Goal: Transaction & Acquisition: Purchase product/service

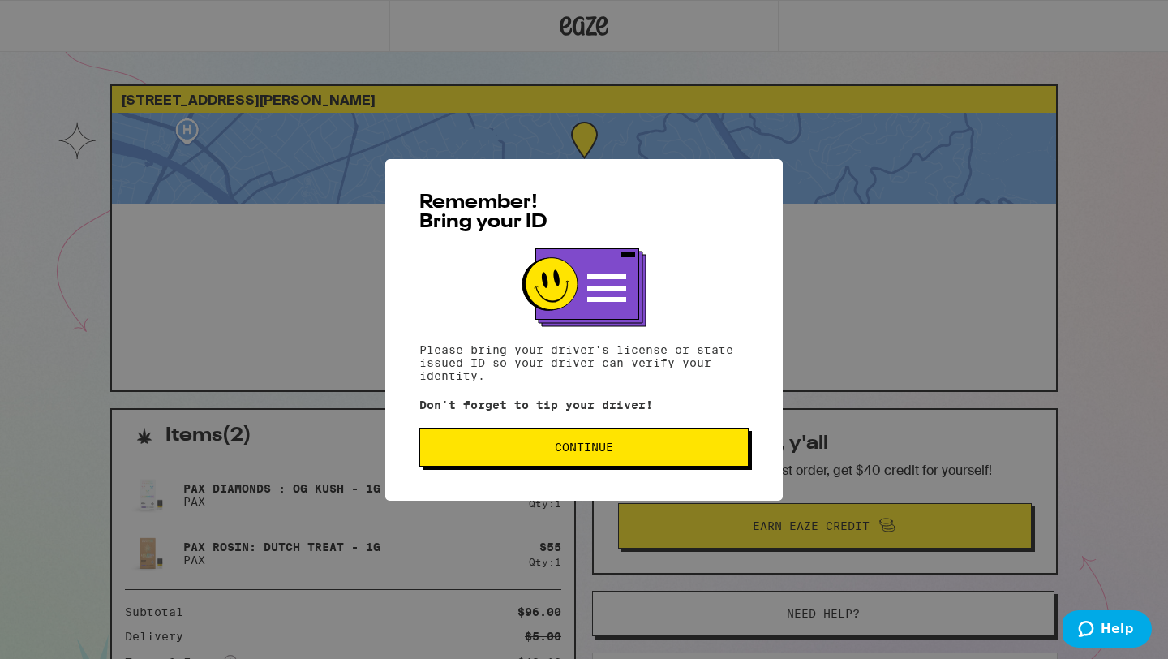
click at [992, 319] on div "Remember! Bring your ID Please bring your driver's license or state issued ID s…" at bounding box center [584, 329] width 1168 height 659
click at [1081, 345] on div "Remember! Bring your ID Please bring your driver's license or state issued ID s…" at bounding box center [584, 329] width 1168 height 659
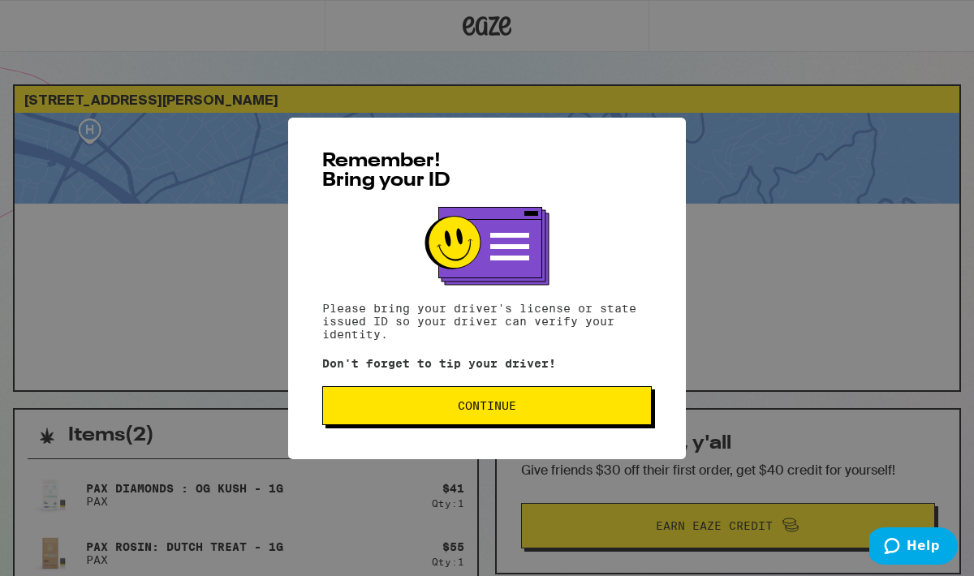
click at [523, 423] on button "Continue" at bounding box center [486, 405] width 329 height 39
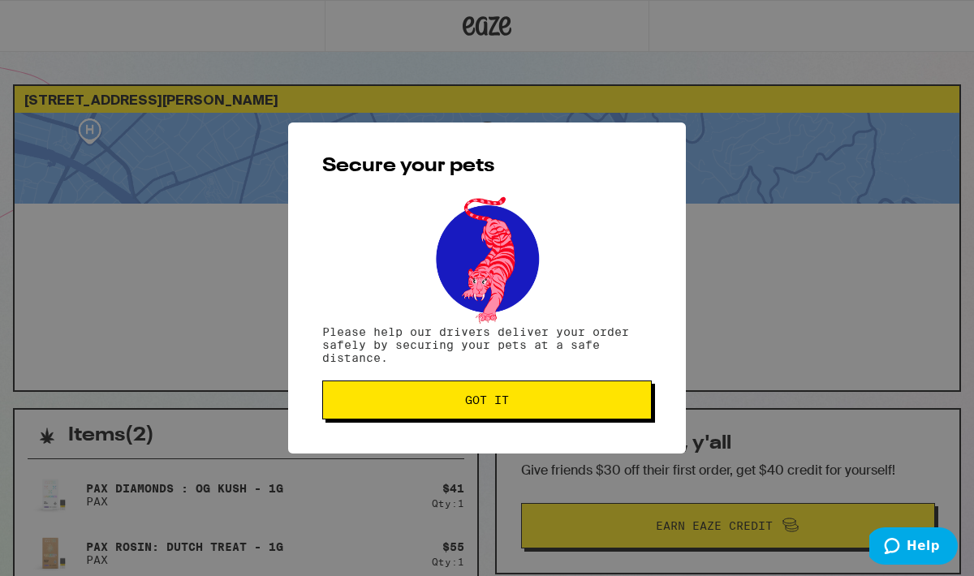
click at [503, 394] on span "Got it" at bounding box center [487, 399] width 44 height 11
